Goal: Task Accomplishment & Management: Complete application form

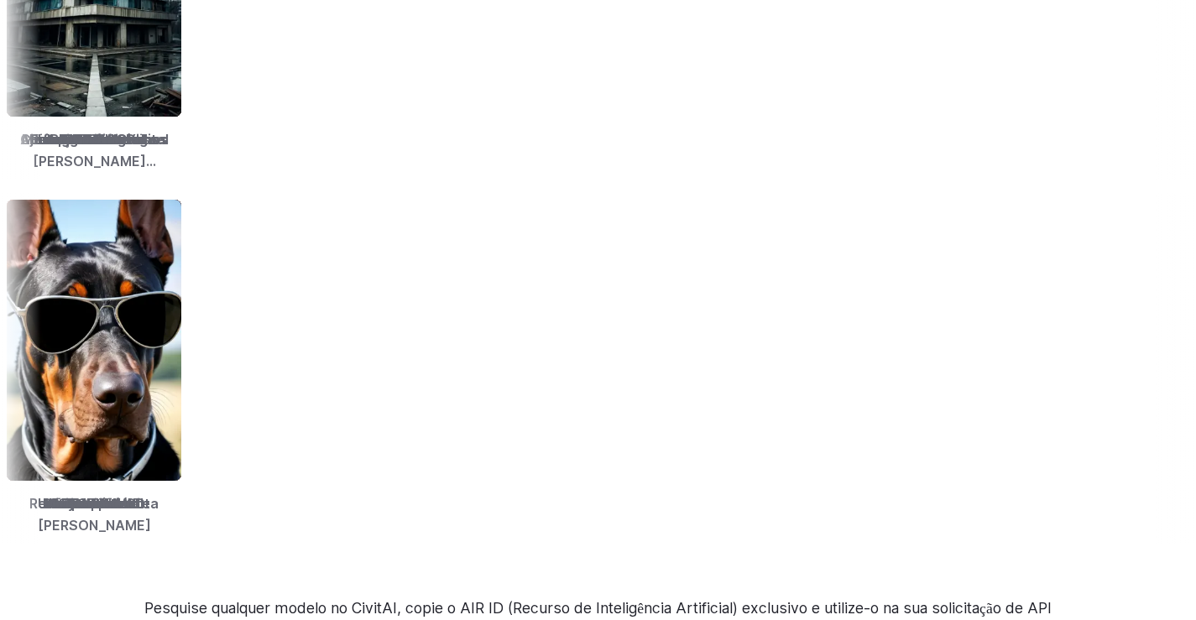
scroll to position [2433, 0]
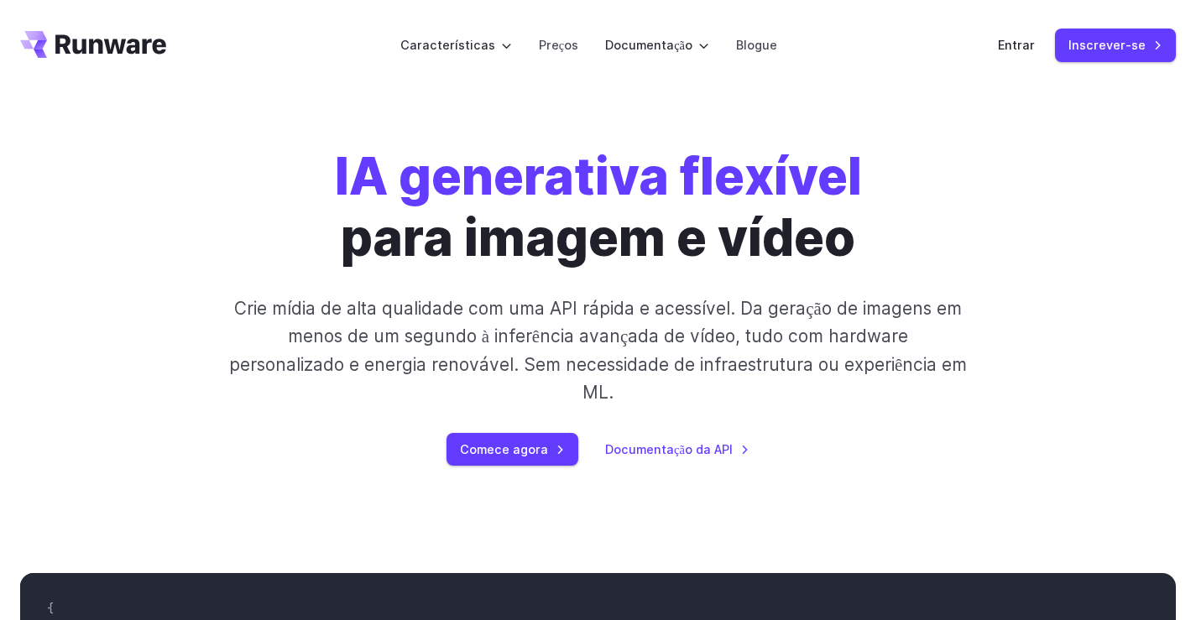
scroll to position [0, 0]
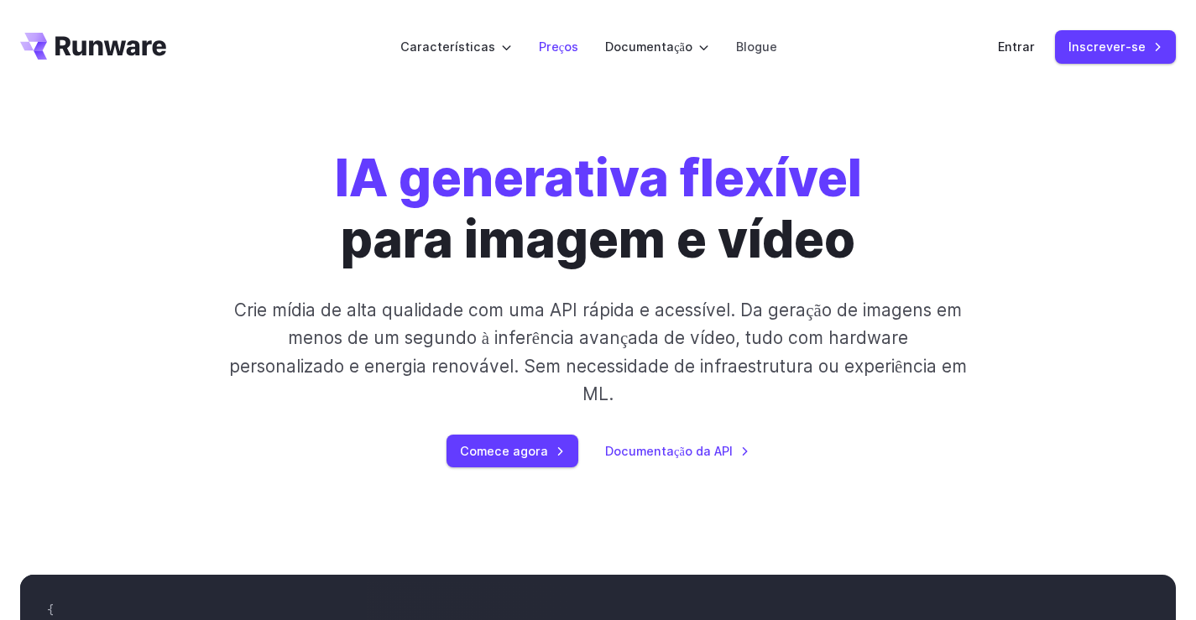
click at [558, 44] on font "Preços" at bounding box center [558, 46] width 39 height 14
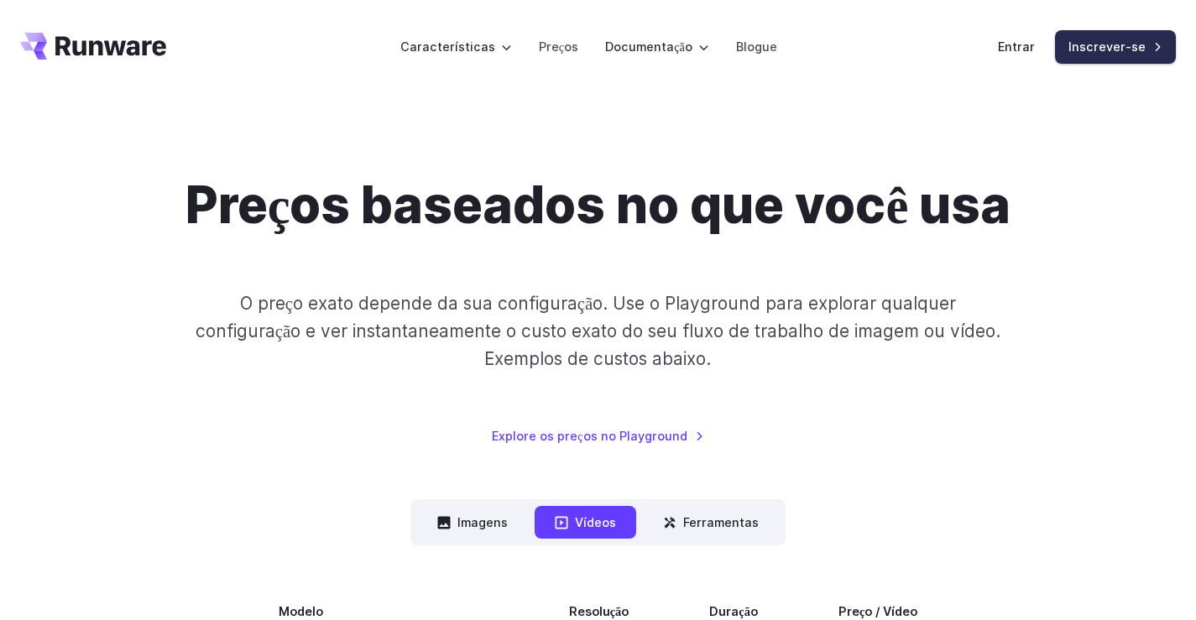
click at [1141, 48] on font "Inscrever-se" at bounding box center [1106, 46] width 77 height 14
click at [1013, 44] on font "Entrar" at bounding box center [1016, 46] width 37 height 14
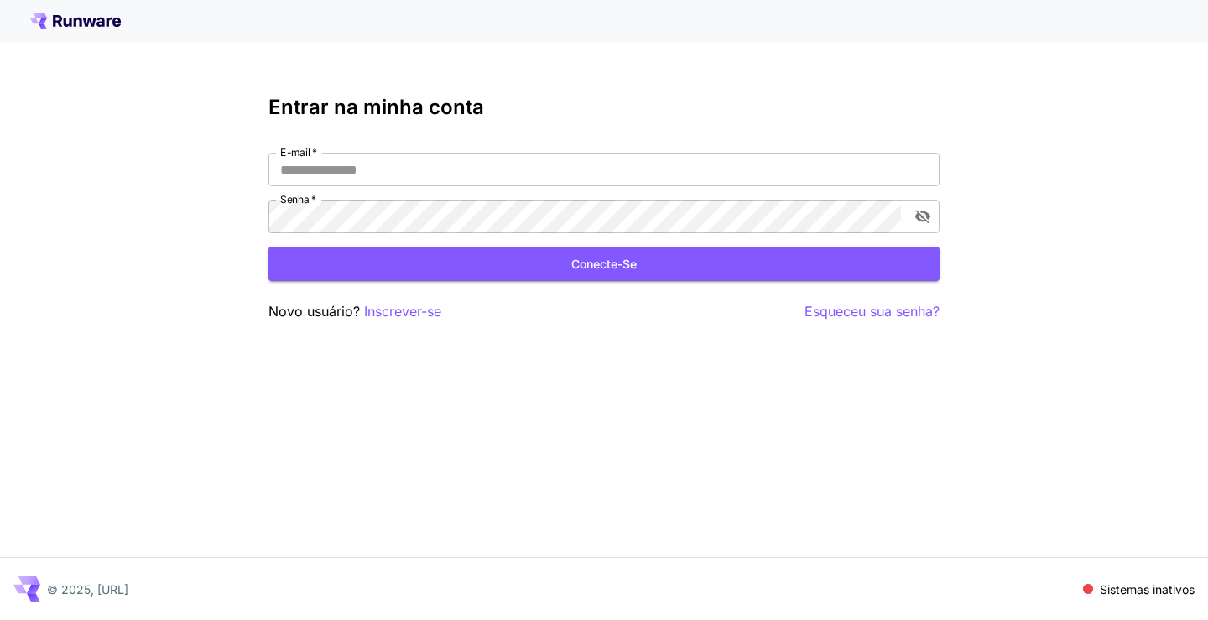
click at [85, 13] on icon at bounding box center [75, 21] width 91 height 17
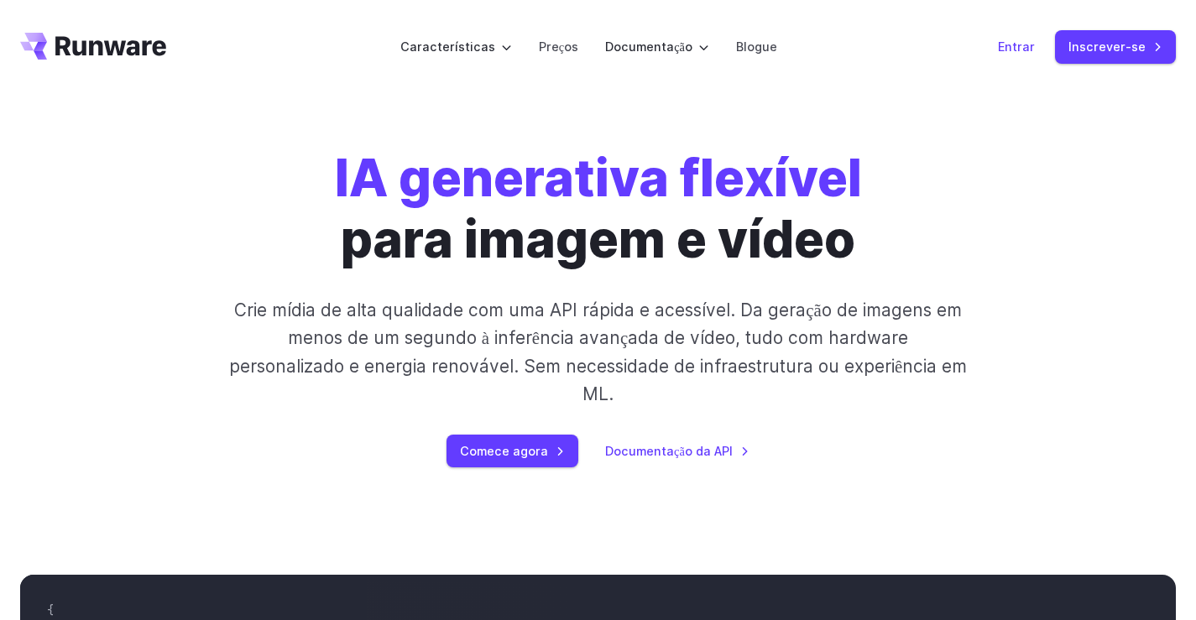
click at [1019, 49] on font "Entrar" at bounding box center [1016, 46] width 37 height 14
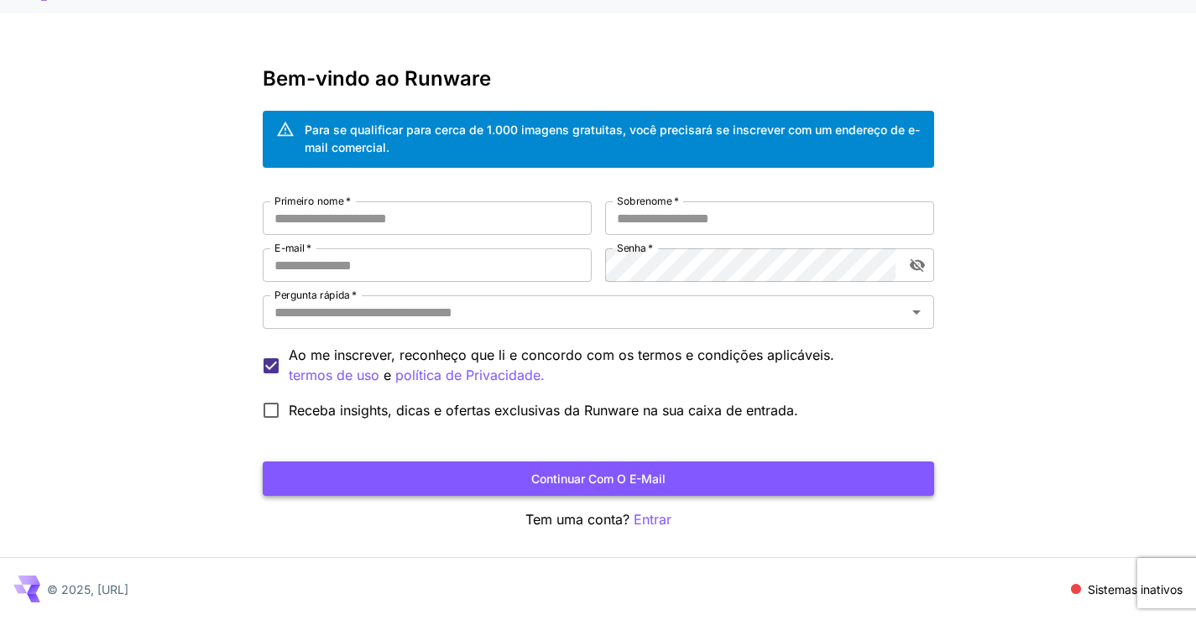
click at [734, 481] on button "Continuar com o e-mail" at bounding box center [598, 478] width 671 height 34
click at [740, 476] on button "Continuar com o e-mail" at bounding box center [598, 478] width 671 height 34
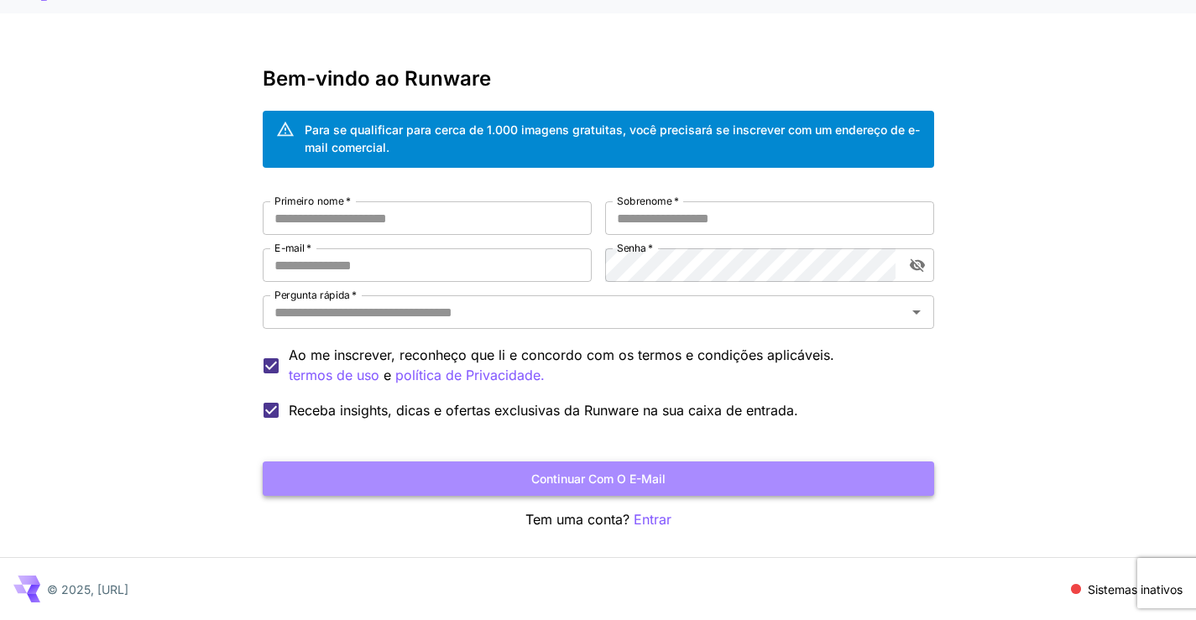
click at [430, 478] on button "Continuar com o e-mail" at bounding box center [598, 478] width 671 height 34
